Goal: Information Seeking & Learning: Learn about a topic

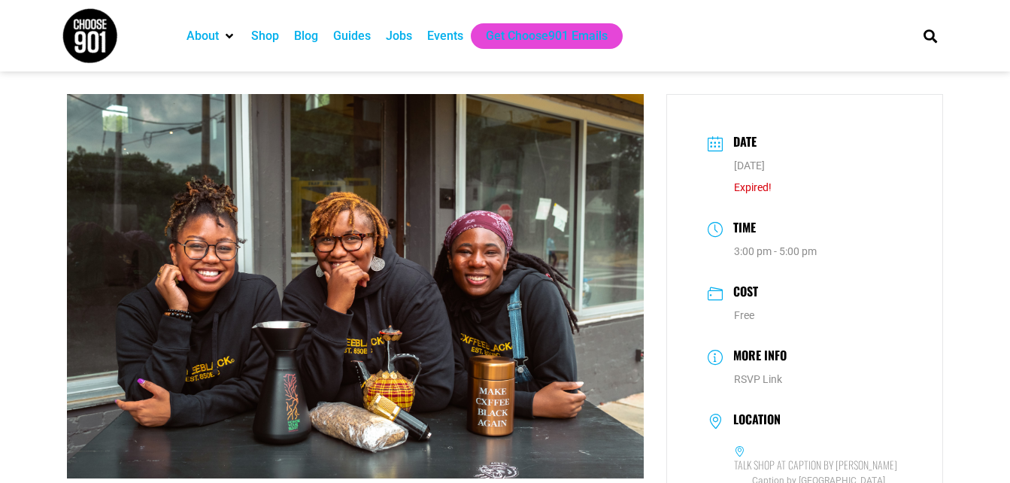
click at [354, 38] on div "Guides" at bounding box center [352, 36] width 38 height 18
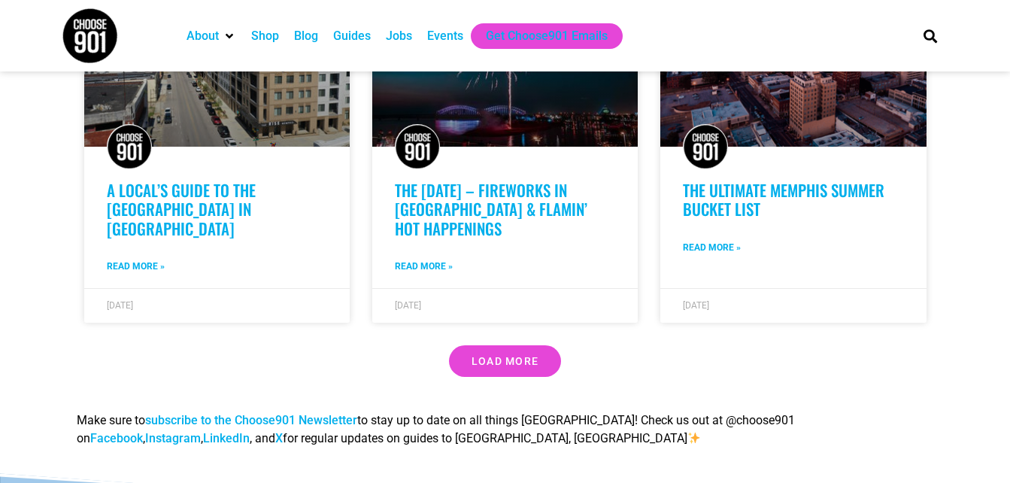
scroll to position [1353, 0]
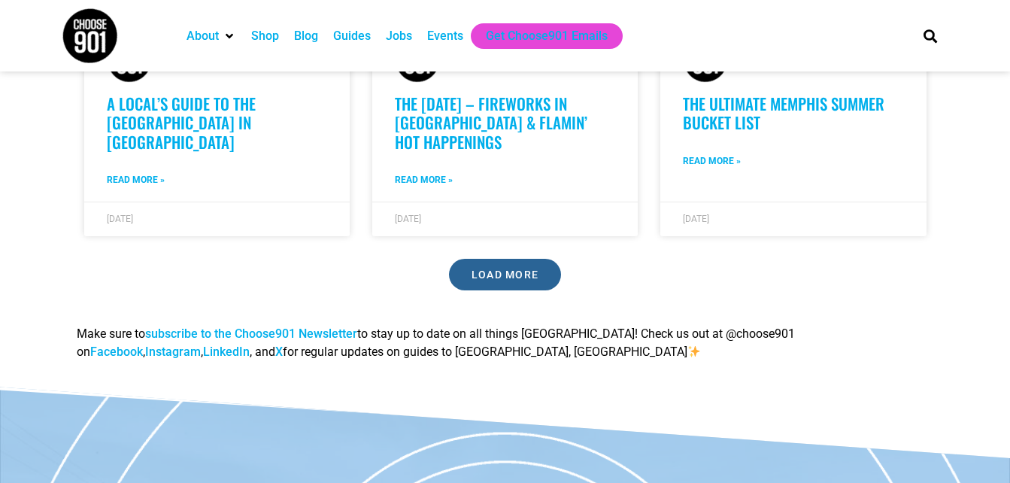
click at [497, 269] on span "Load More" at bounding box center [505, 274] width 68 height 11
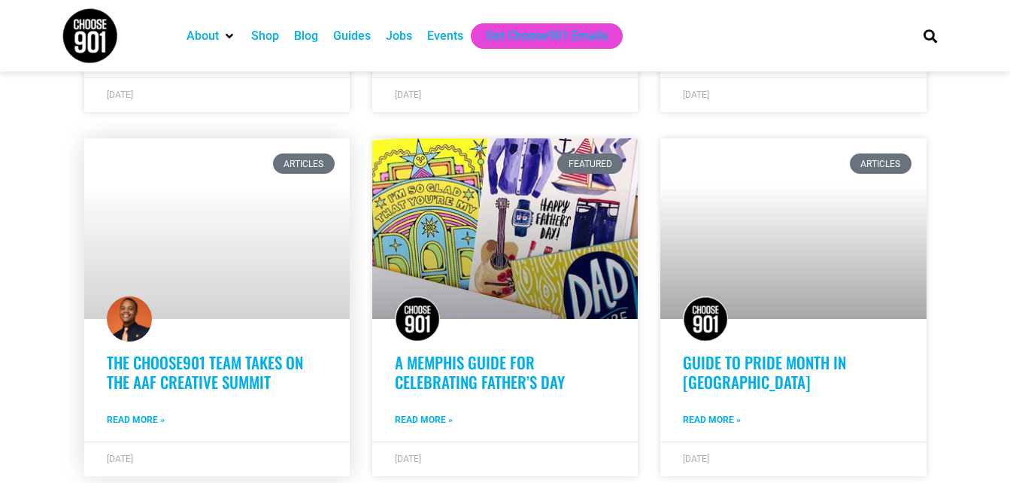
scroll to position [1504, 0]
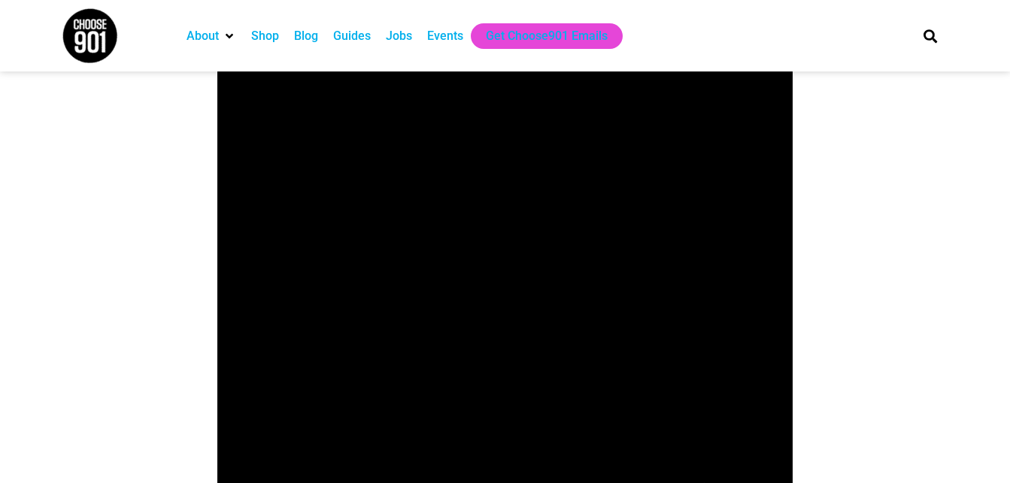
scroll to position [2105, 0]
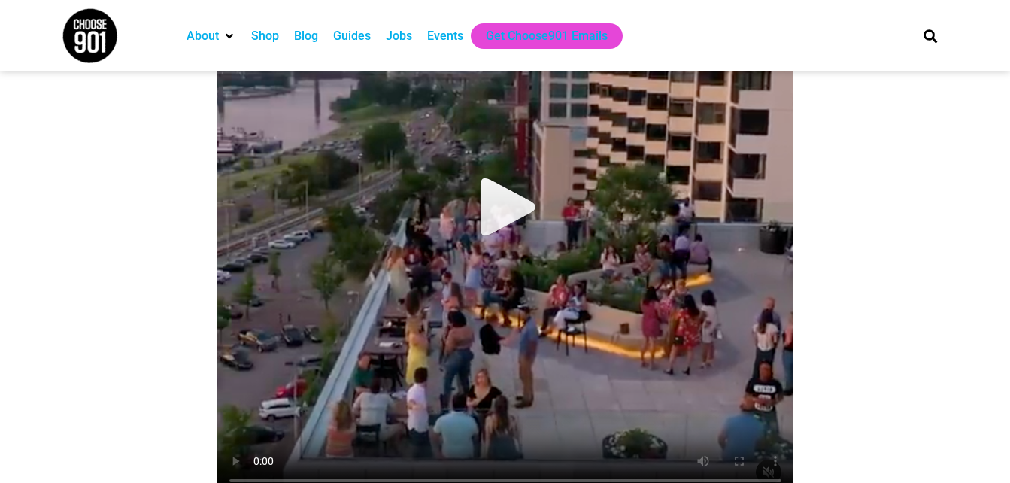
click at [486, 160] on video at bounding box center [505, 209] width 576 height 576
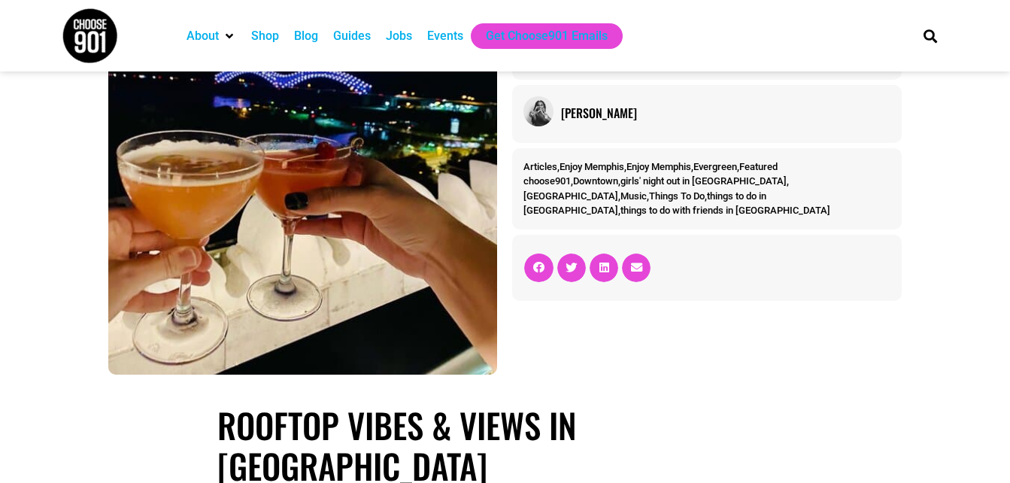
scroll to position [0, 0]
